Goal: Transaction & Acquisition: Purchase product/service

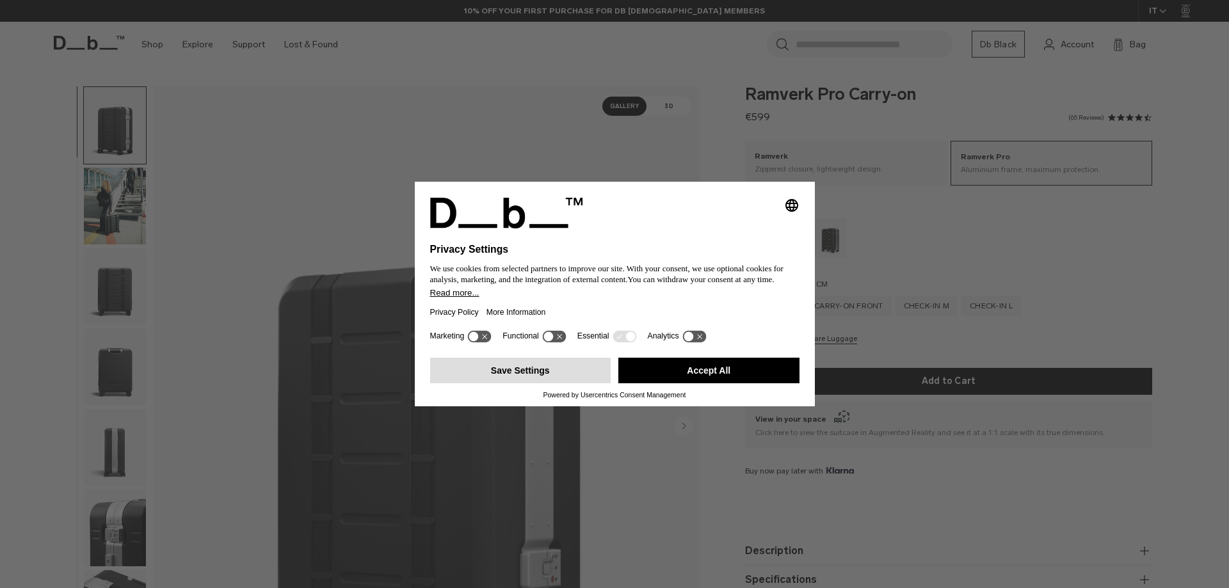
click at [554, 376] on button "Save Settings" at bounding box center [520, 371] width 181 height 26
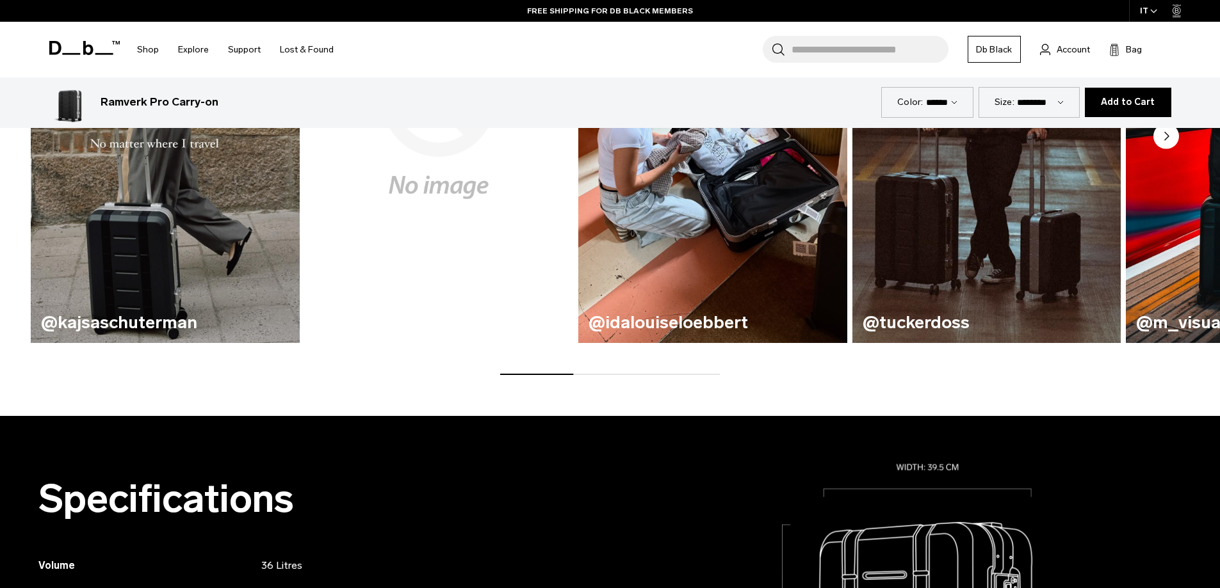
scroll to position [832, 0]
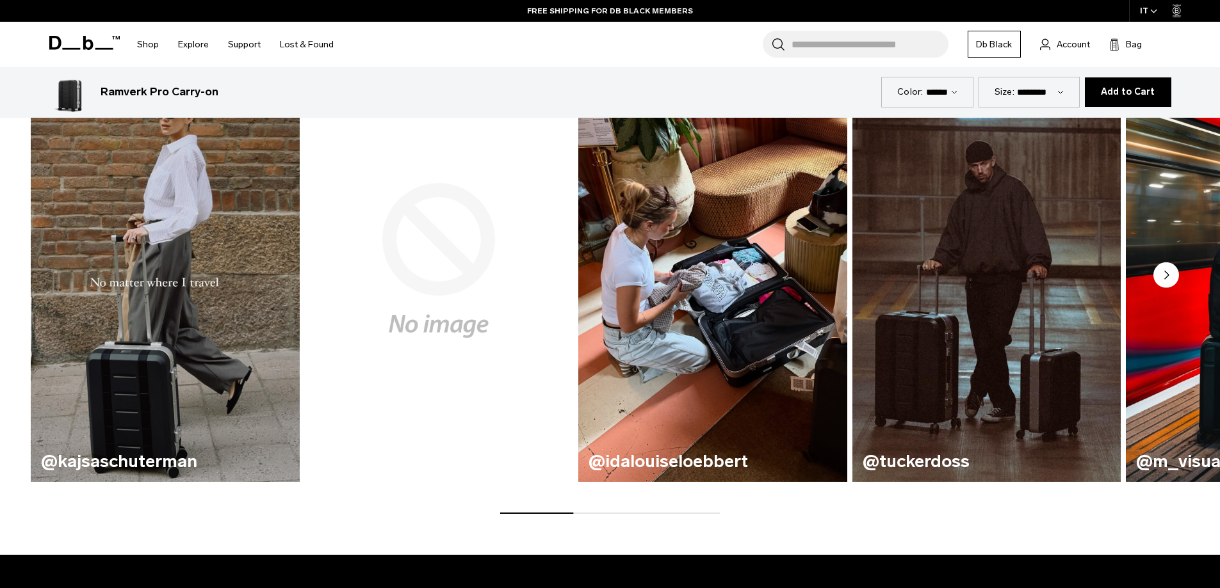
drag, startPoint x: 557, startPoint y: 511, endPoint x: 643, endPoint y: 513, distance: 86.5
click at [644, 513] on div "@kajsaschuterman @morganschwarz @idalouiseloebbert @tuckerdoss @m_visuals" at bounding box center [610, 276] width 1220 height 475
click at [643, 513] on div at bounding box center [610, 513] width 220 height 1
click at [658, 516] on div "From our community @kajsaschuterman @morganschwarz @idalouiseloebbert @tuckerdo…" at bounding box center [610, 248] width 1220 height 613
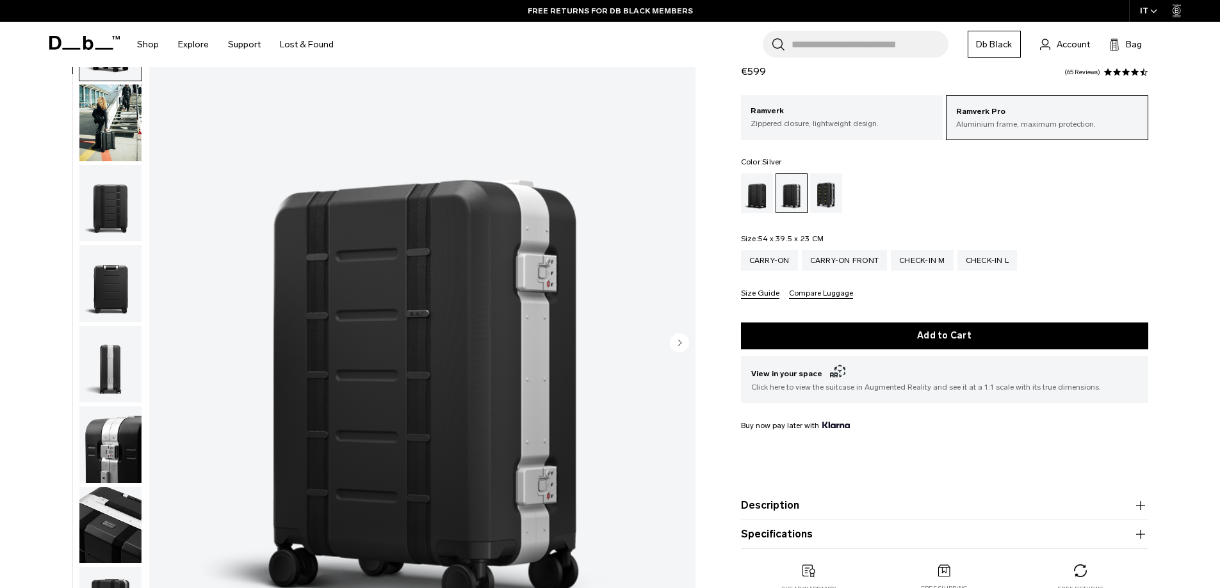
scroll to position [0, 0]
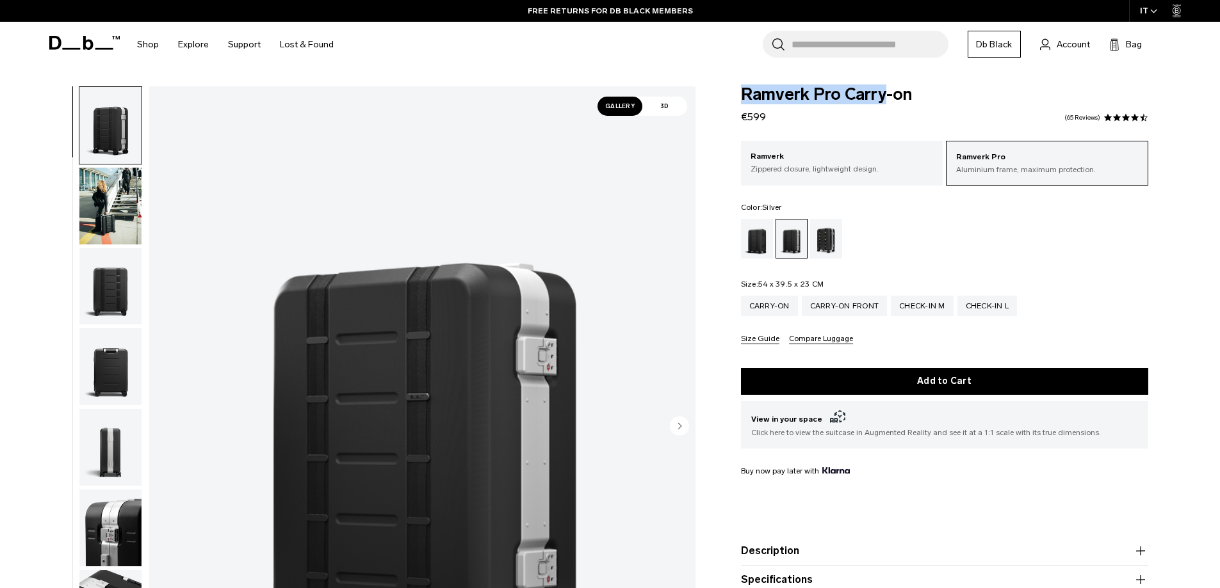
drag, startPoint x: 743, startPoint y: 91, endPoint x: 883, endPoint y: 86, distance: 140.9
click at [883, 86] on span "Ramverk Pro Carry-on" at bounding box center [944, 94] width 407 height 17
click at [850, 300] on div "Carry-on Front" at bounding box center [845, 306] width 86 height 20
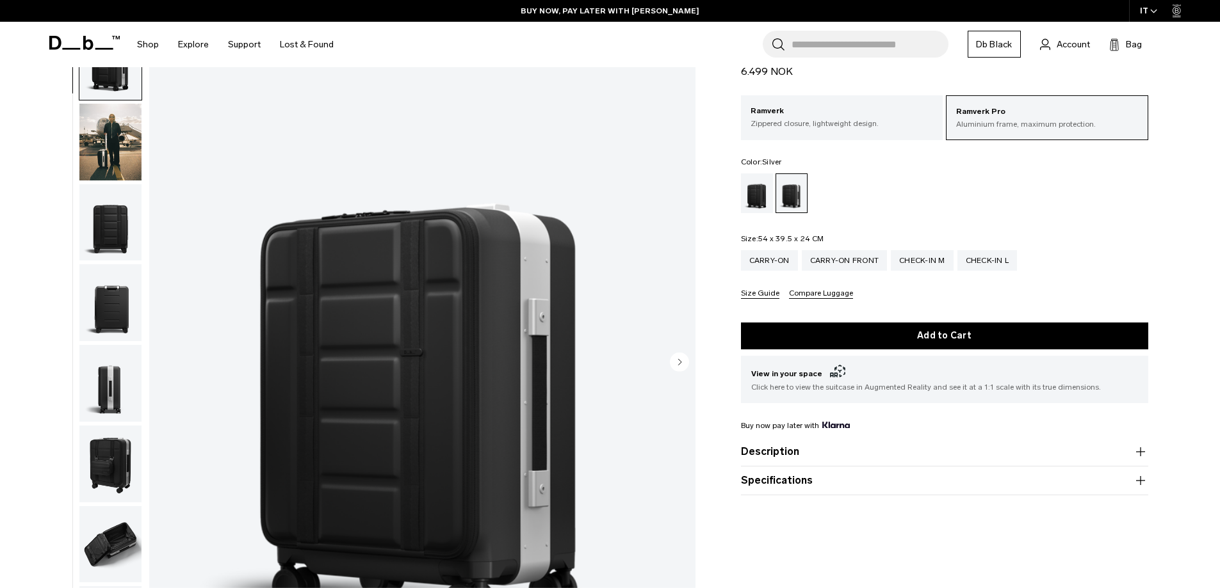
scroll to position [192, 0]
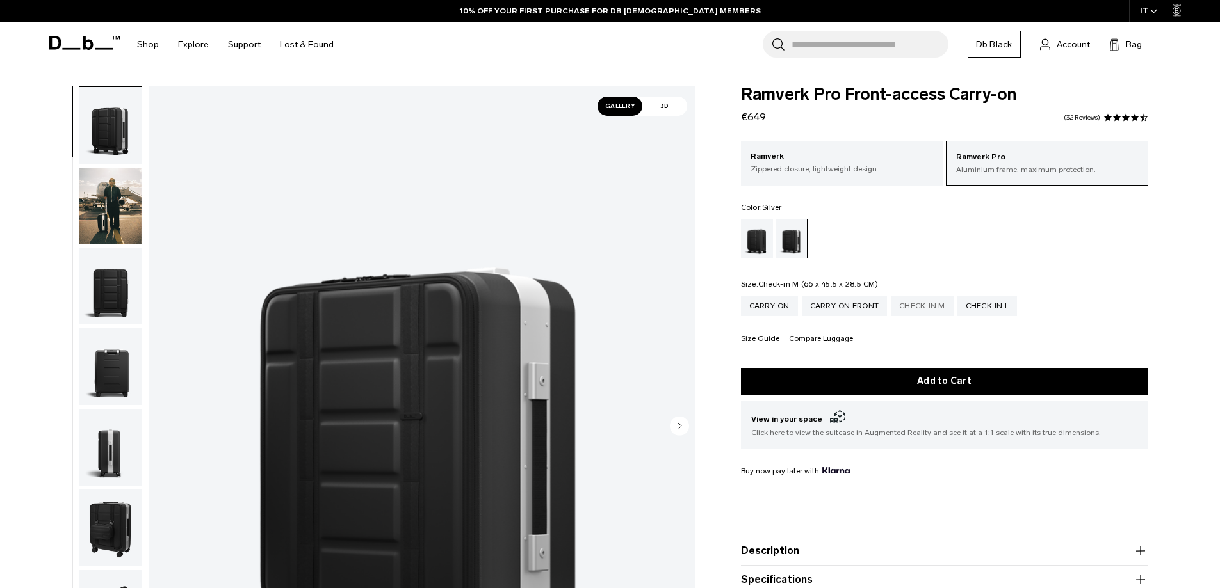
click at [932, 306] on div "Check-in M" at bounding box center [922, 306] width 63 height 20
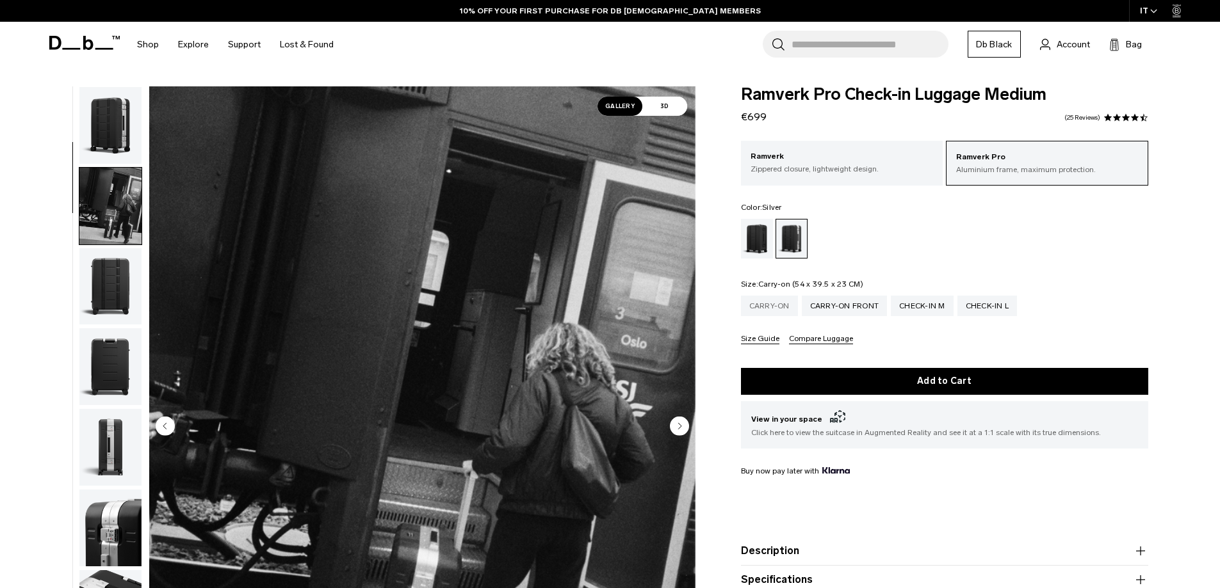
scroll to position [209, 0]
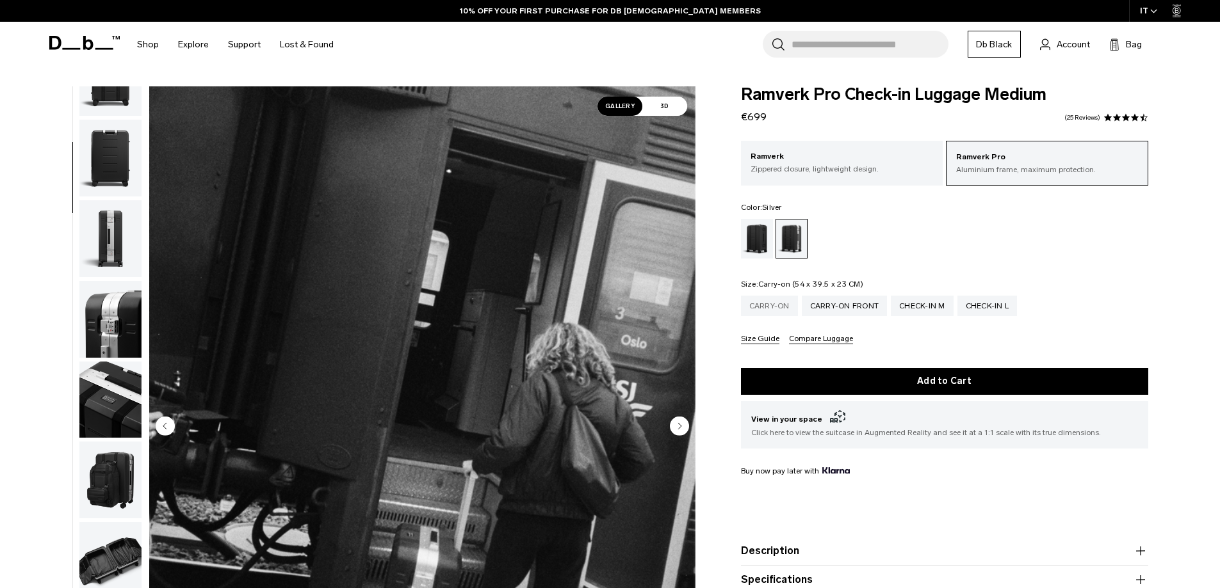
click at [773, 309] on div "Carry-on" at bounding box center [769, 306] width 57 height 20
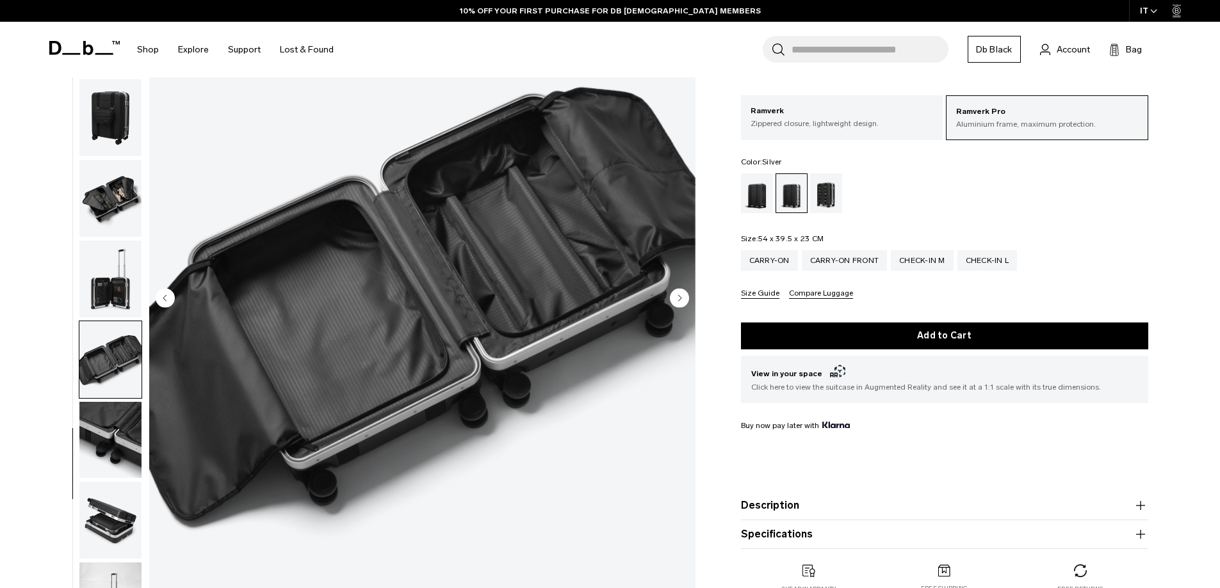
click at [110, 451] on img "button" at bounding box center [110, 440] width 62 height 77
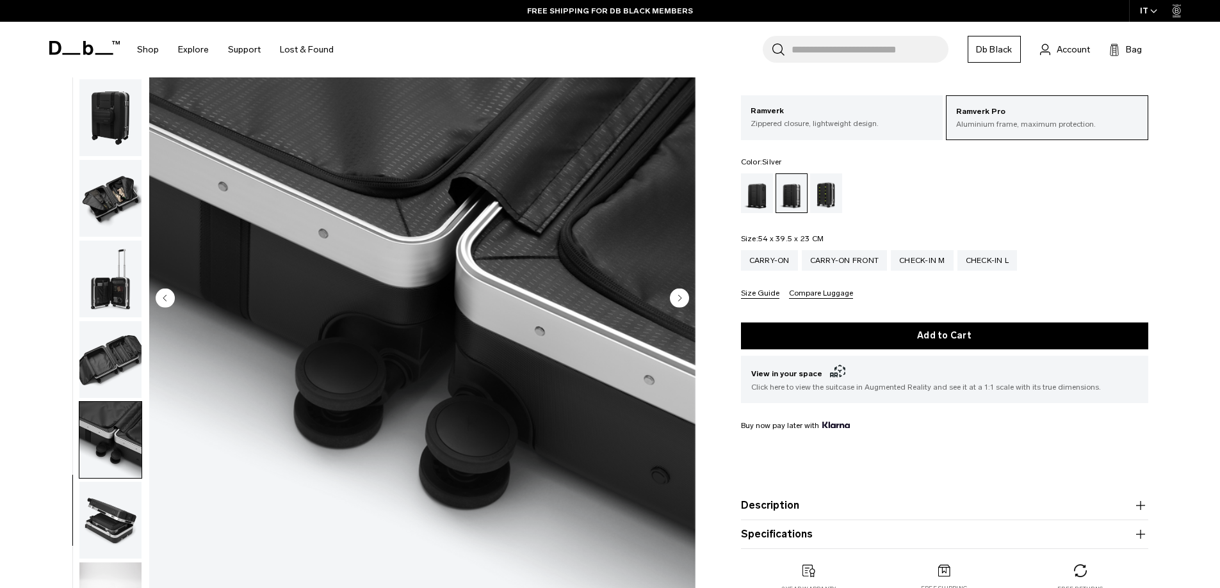
click at [104, 507] on img "button" at bounding box center [110, 520] width 62 height 77
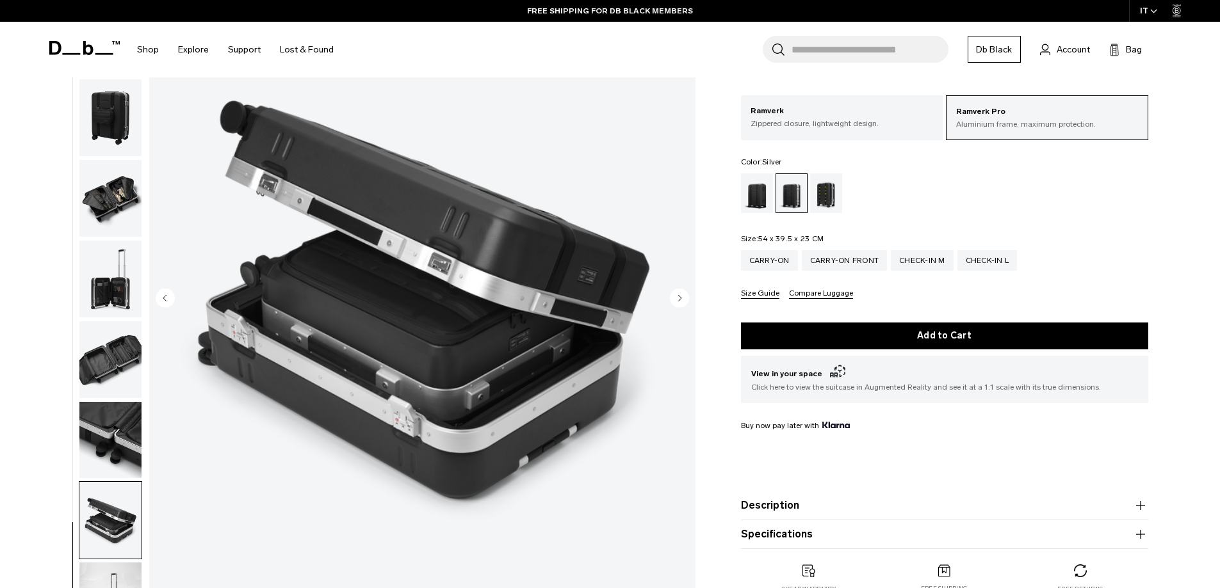
scroll to position [320, 0]
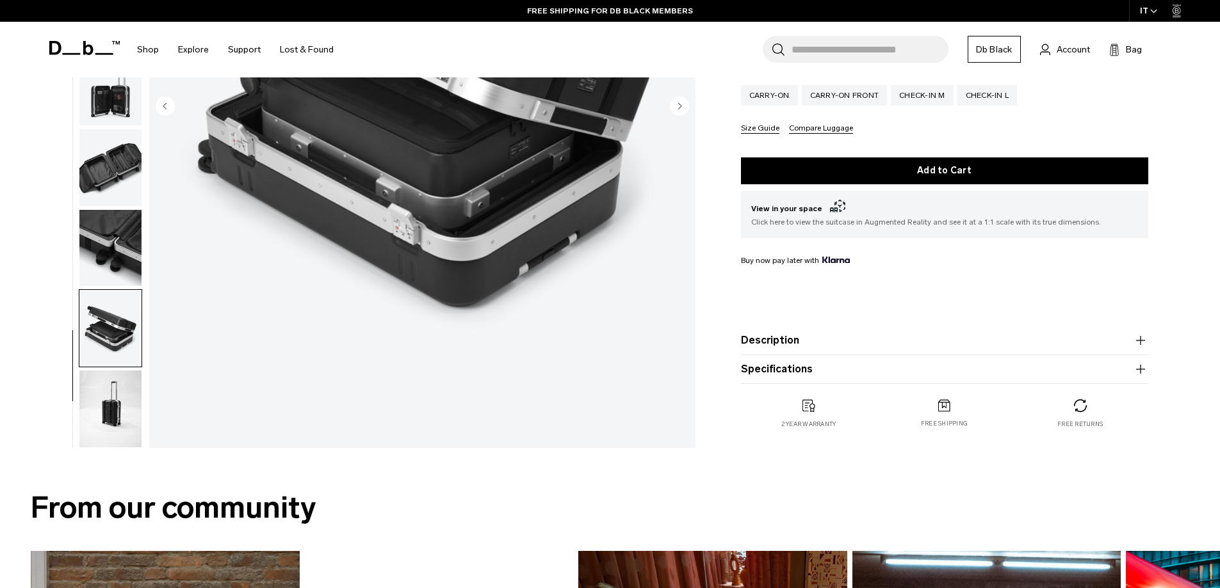
click at [789, 343] on button "Description" at bounding box center [944, 340] width 407 height 15
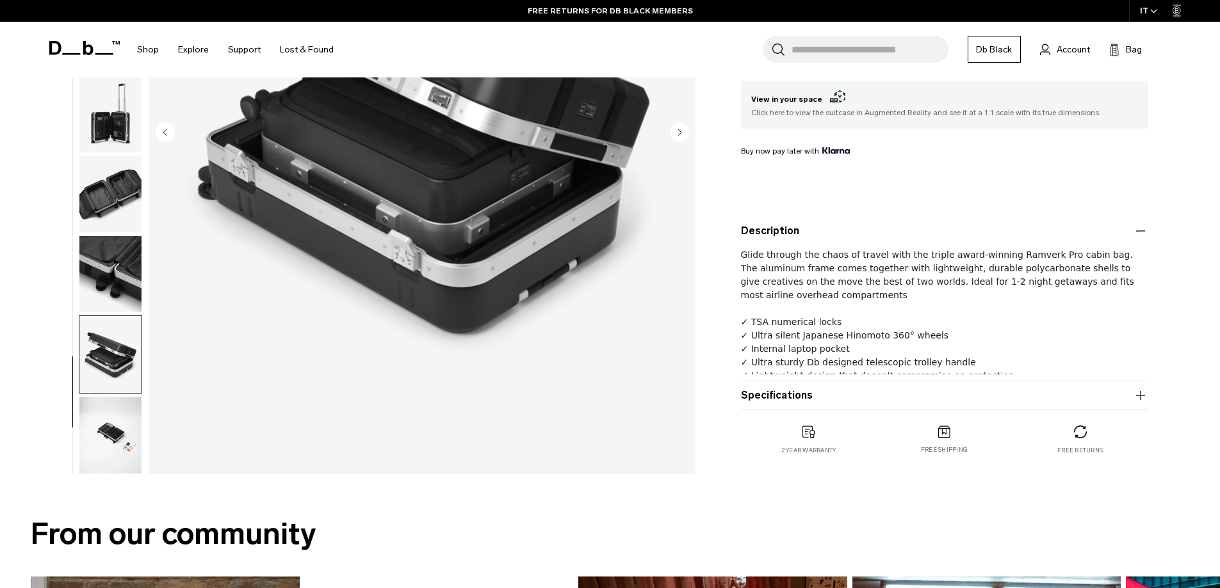
click at [792, 397] on button "Specifications" at bounding box center [944, 395] width 407 height 15
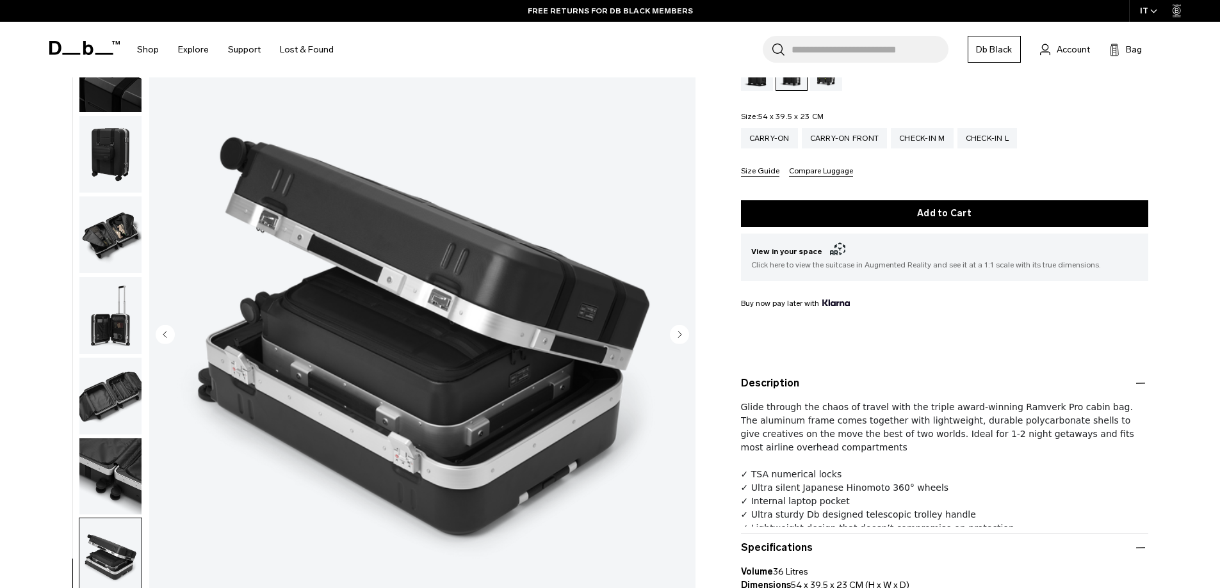
scroll to position [0, 0]
